Goal: Find specific page/section: Find specific page/section

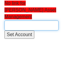
click at [19, 20] on input "text" at bounding box center [31, 25] width 54 height 10
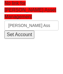
type input "Graham Ass"
